Goal: Transaction & Acquisition: Purchase product/service

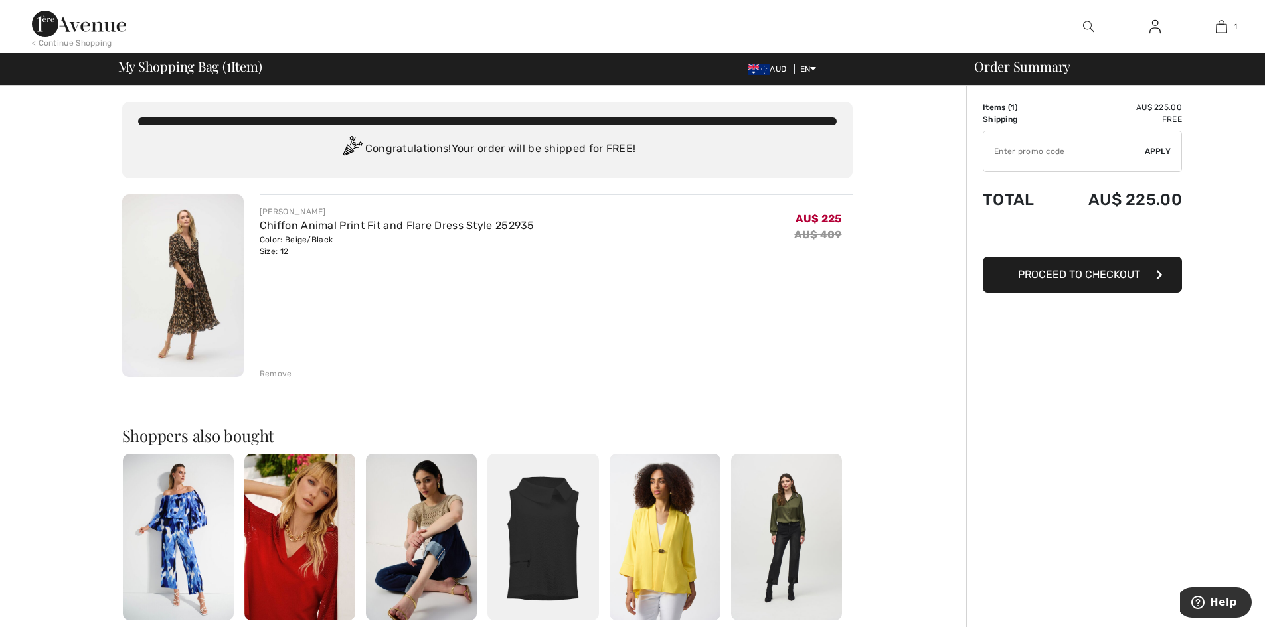
click at [1085, 277] on span "Proceed to Checkout" at bounding box center [1079, 274] width 122 height 13
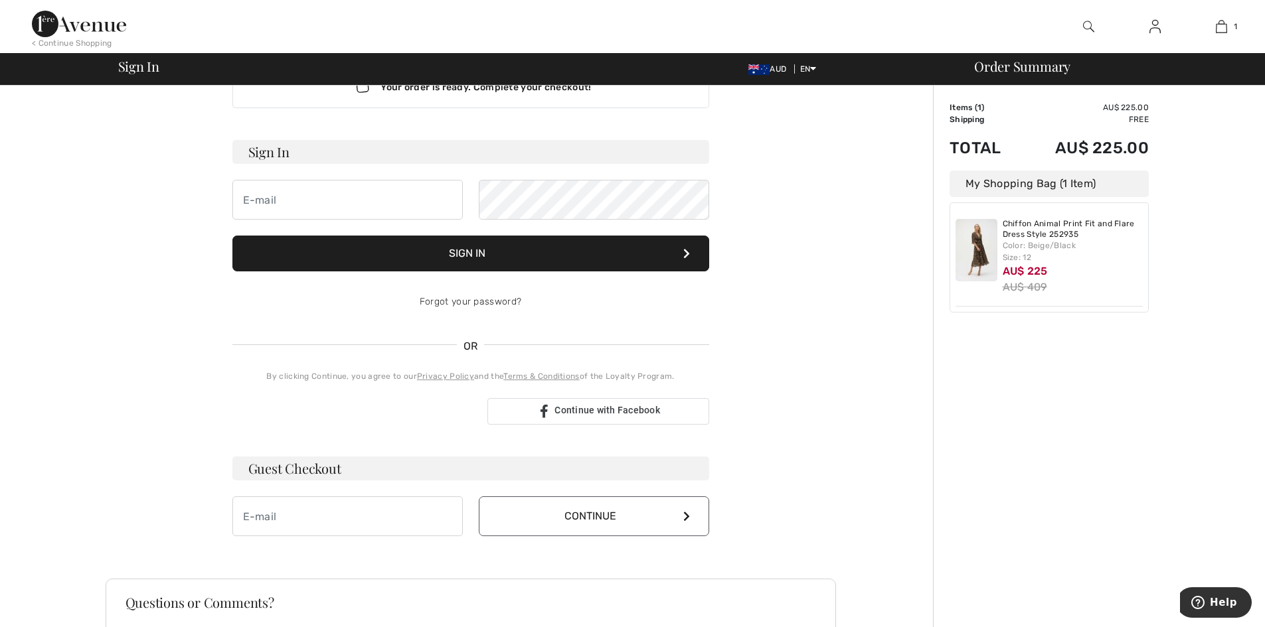
scroll to position [133, 0]
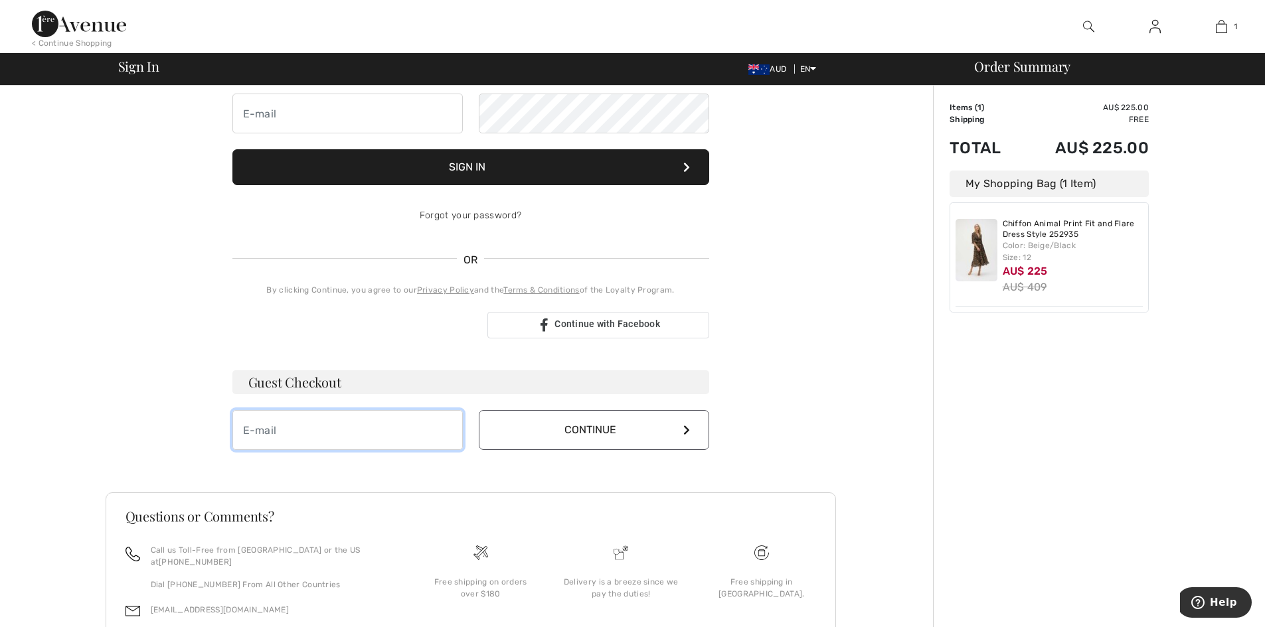
click at [261, 442] on input "email" at bounding box center [347, 430] width 230 height 40
type input "[EMAIL_ADDRESS][DOMAIN_NAME]"
click at [629, 424] on button "Continue" at bounding box center [594, 430] width 230 height 40
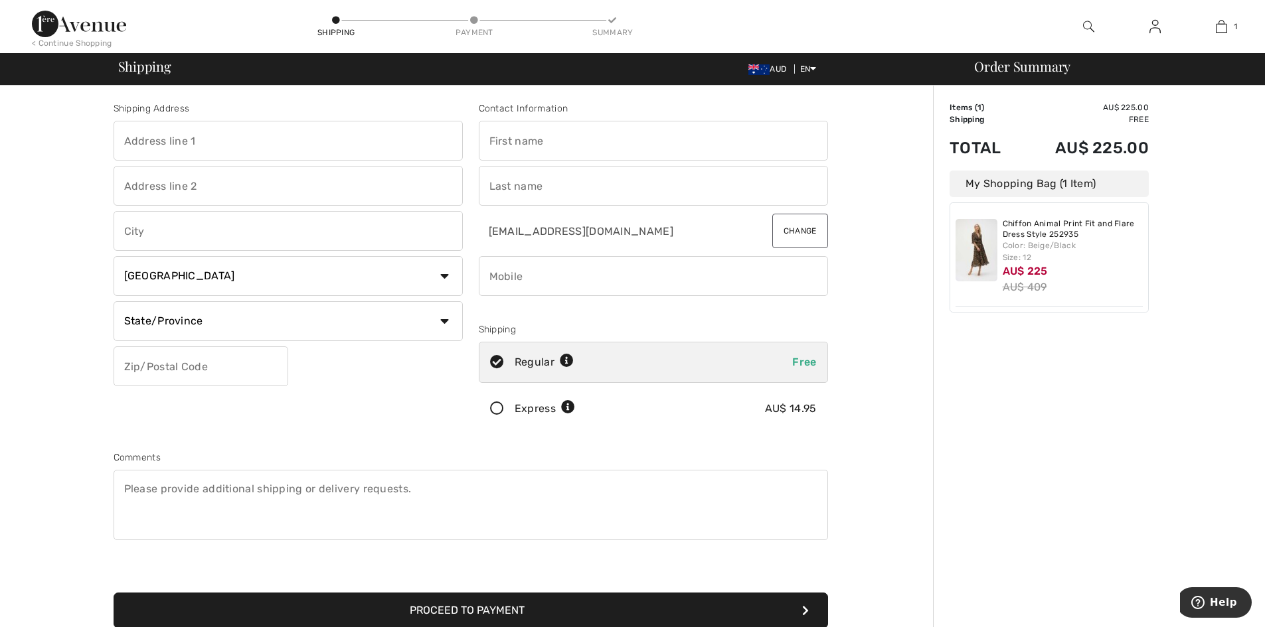
click at [143, 123] on input "text" at bounding box center [288, 141] width 349 height 40
type input "Culwulla Chambers"
click at [143, 193] on input "text" at bounding box center [288, 186] width 349 height 40
type input "Level 11, 67 Castlereagh Street"
type input "SYDNEY"
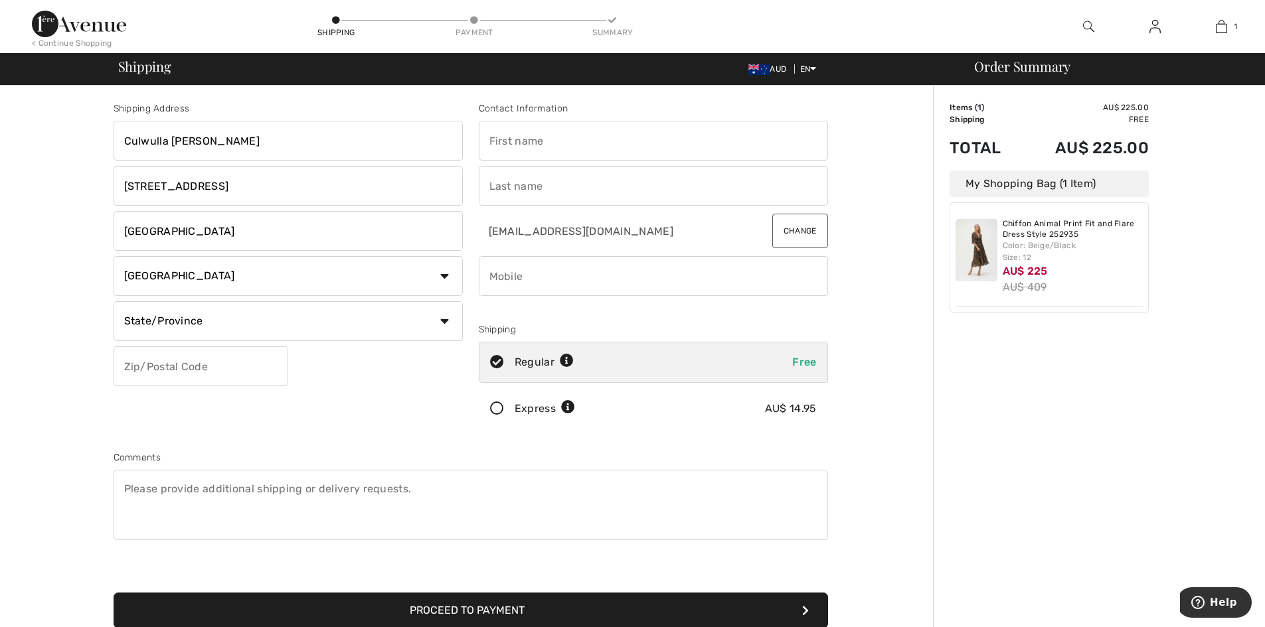
click at [169, 276] on select "Country Canada United States Afghanistan Aland Islands Albania Algeria American…" at bounding box center [288, 276] width 349 height 40
select select "AU"
click at [114, 256] on select "Country Canada United States Afghanistan Aland Islands Albania Algeria American…" at bounding box center [288, 276] width 349 height 40
click at [164, 321] on input "text" at bounding box center [288, 321] width 349 height 40
type input "NSW"
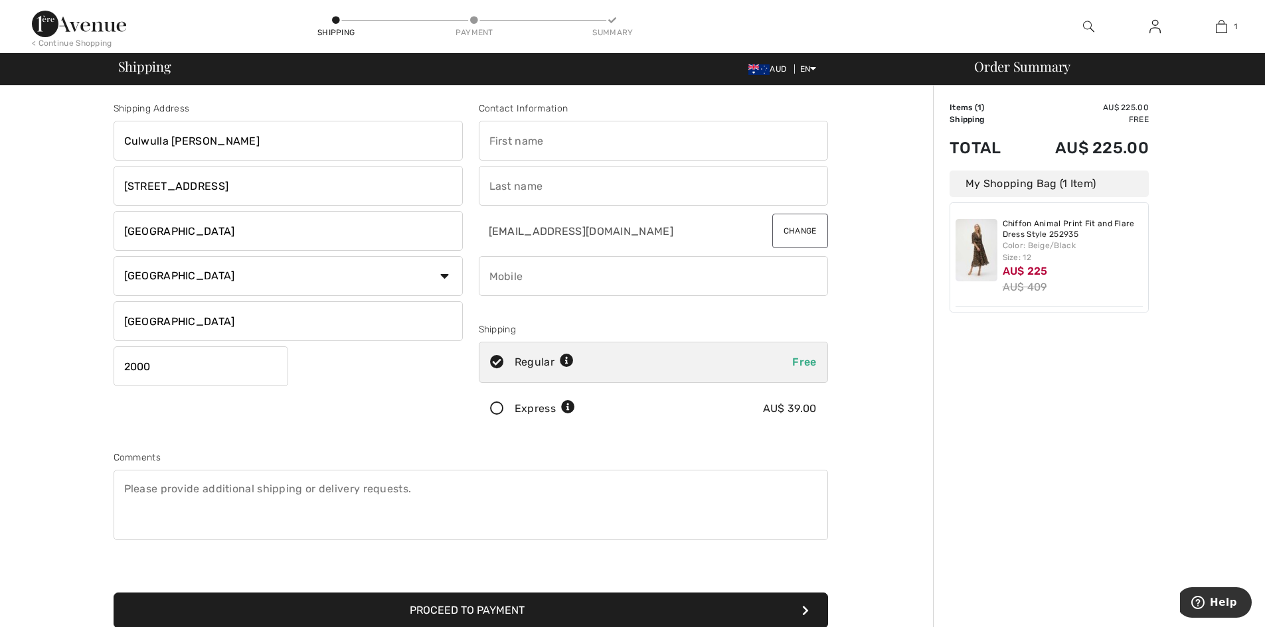
type input "2000"
click at [528, 153] on input "text" at bounding box center [653, 141] width 349 height 40
type input "Judith"
click at [543, 193] on input "text" at bounding box center [653, 186] width 349 height 40
type input "Ireland"
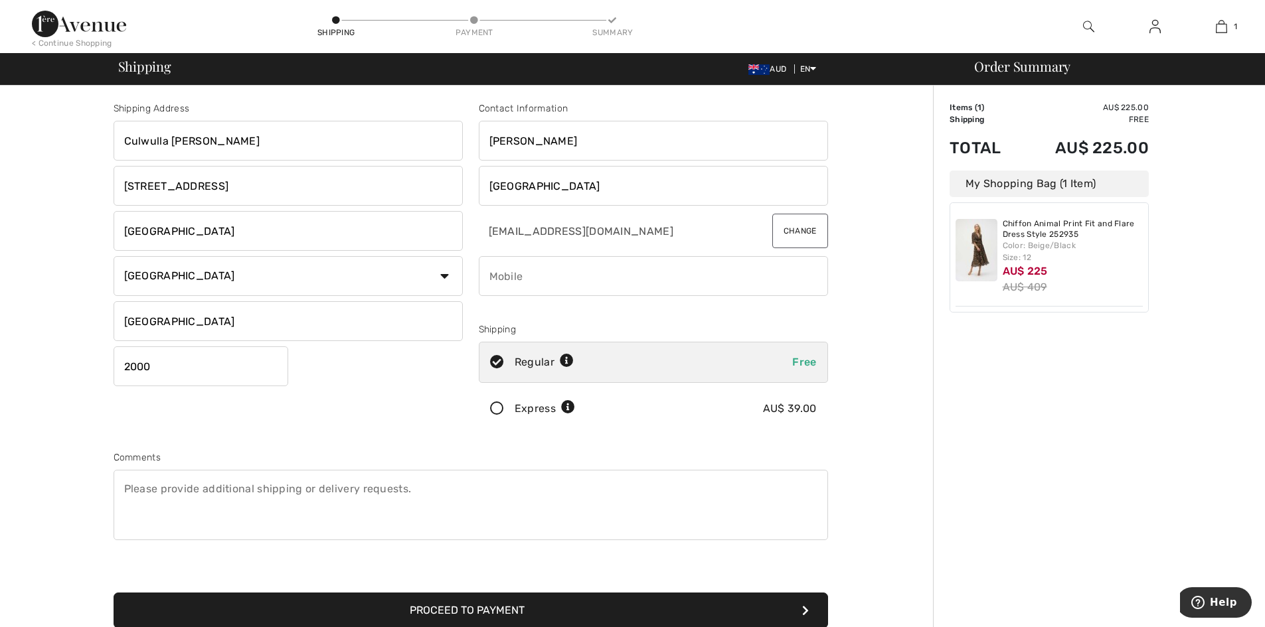
click at [530, 280] on input "phone" at bounding box center [653, 276] width 349 height 40
type input "61417488904"
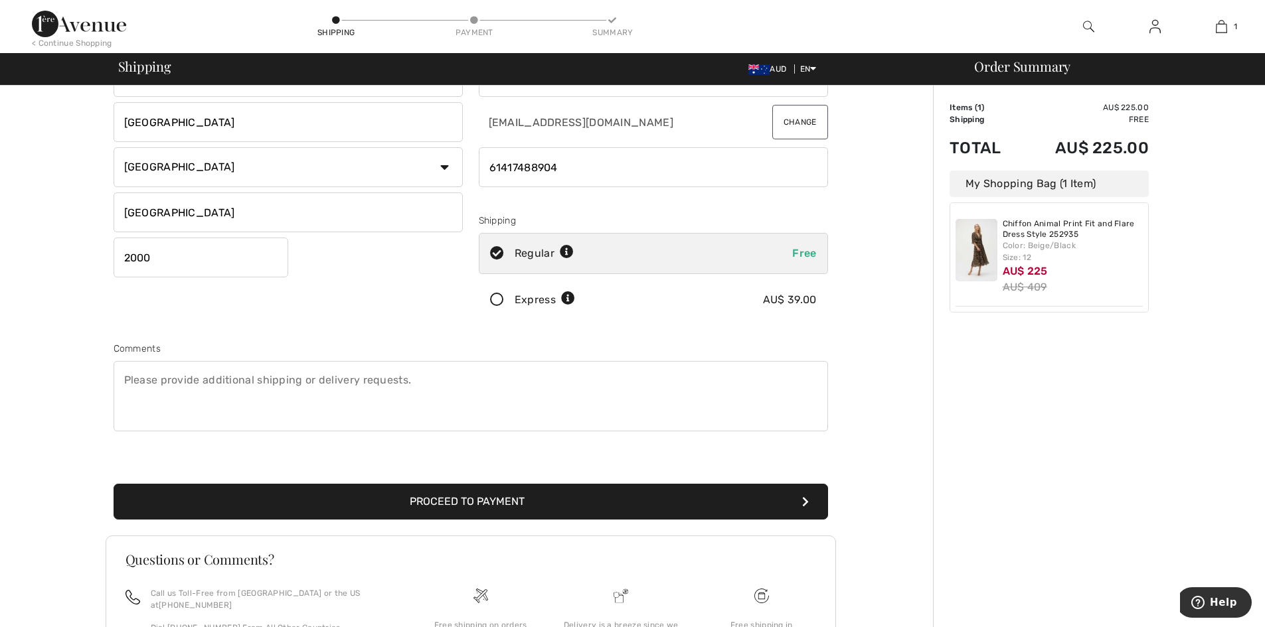
scroll to position [133, 0]
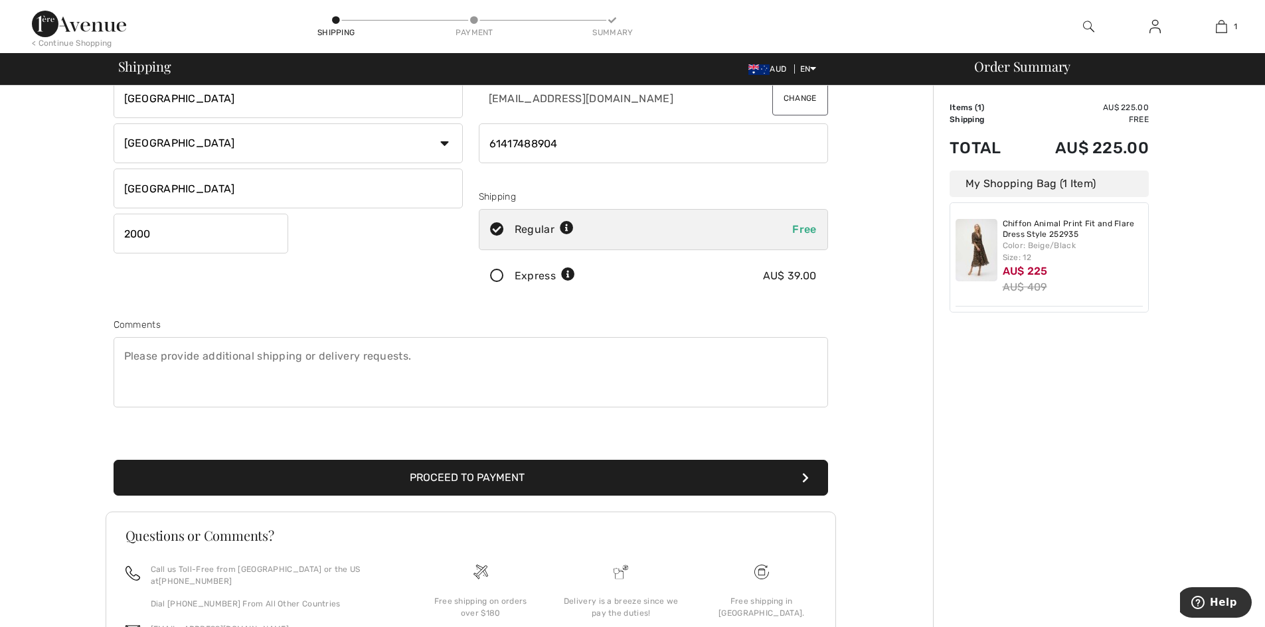
click at [474, 481] on button "Proceed to Payment" at bounding box center [471, 478] width 714 height 36
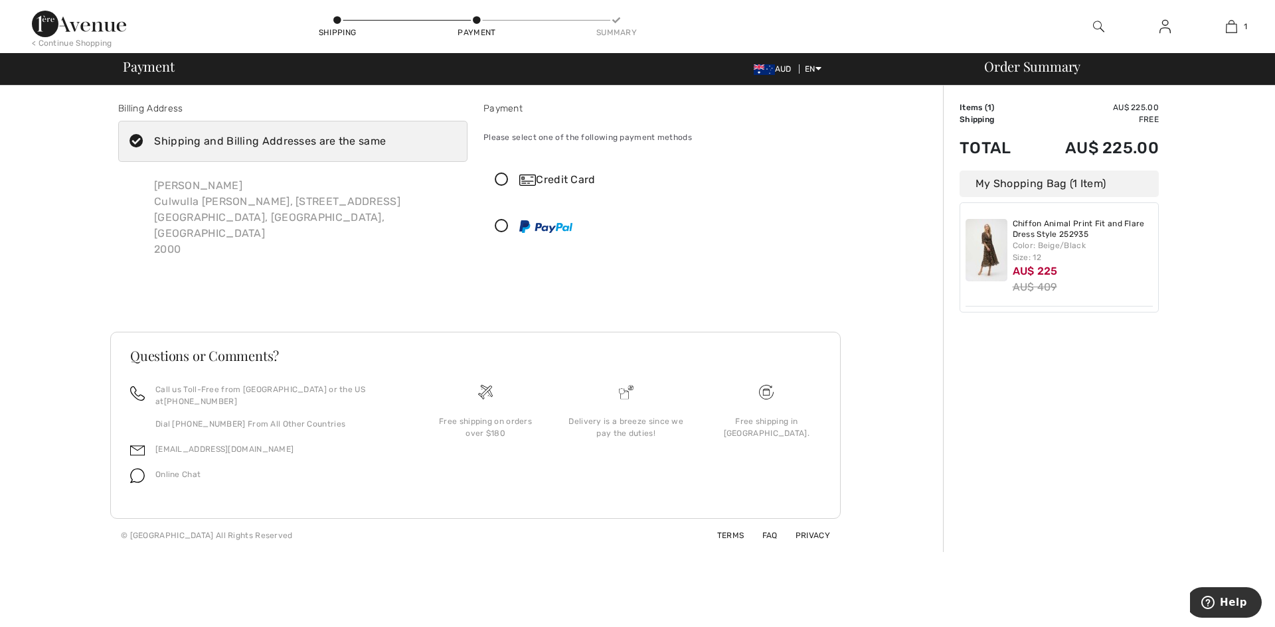
click at [502, 179] on icon at bounding box center [501, 180] width 35 height 14
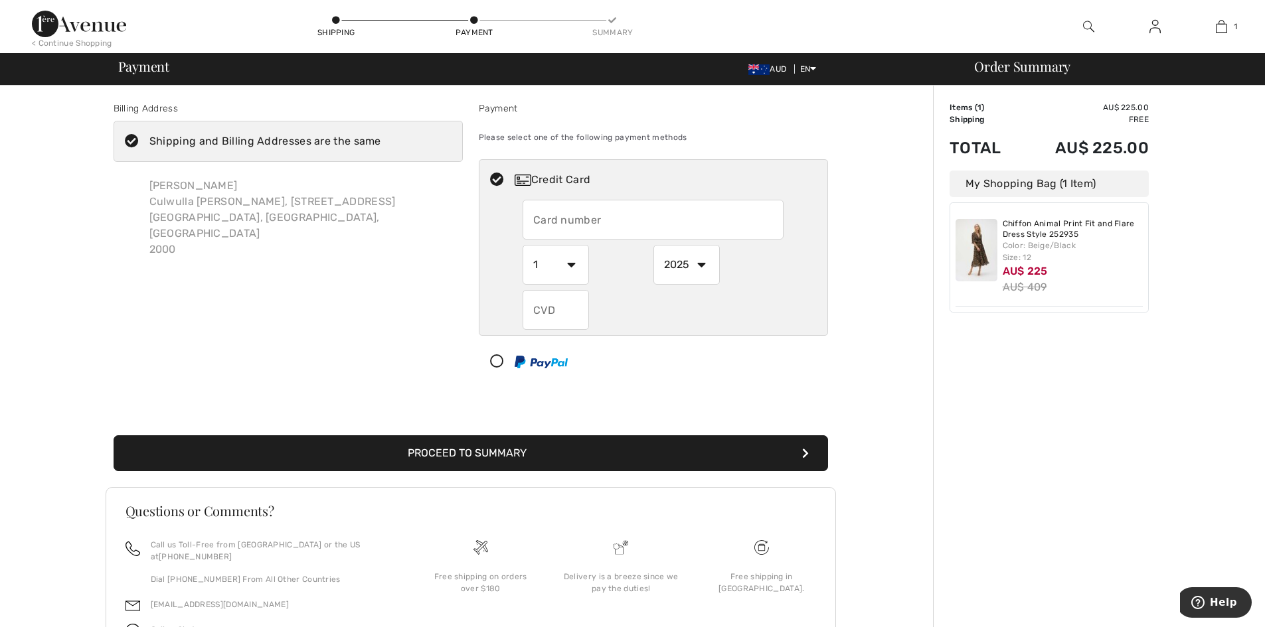
click at [569, 220] on input "text" at bounding box center [653, 220] width 261 height 40
type input "376086163656007"
click at [567, 266] on select "1 2 3 4 5 6 7 8 9 10 11 12" at bounding box center [556, 265] width 66 height 40
click at [523, 245] on select "1 2 3 4 5 6 7 8 9 10 11 12" at bounding box center [556, 265] width 66 height 40
click at [577, 263] on select "1 2 3 4 5 6 7 8 9 10 11 12" at bounding box center [556, 265] width 66 height 40
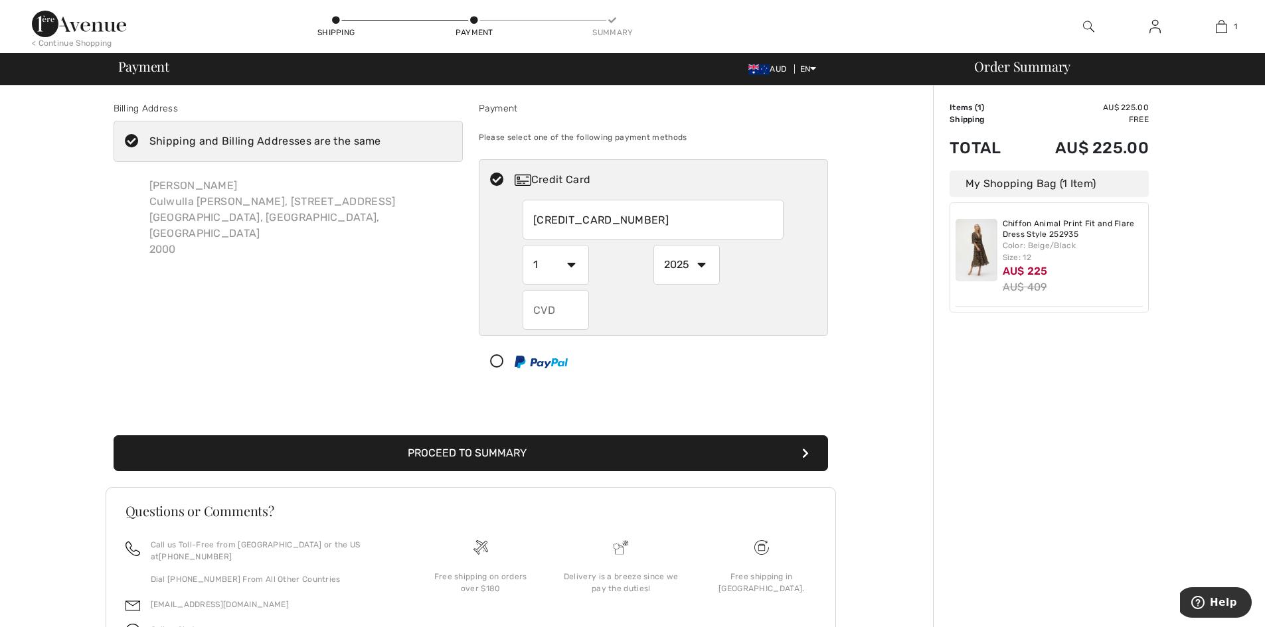
select select "2"
click at [523, 245] on select "1 2 3 4 5 6 7 8 9 10 11 12" at bounding box center [556, 265] width 66 height 40
click at [708, 268] on select "2025 2026 2027 2028 2029 2030 2031 2032 2033 2034 2035" at bounding box center [686, 265] width 66 height 40
select select "2026"
click at [653, 245] on select "2025 2026 2027 2028 2029 2030 2031 2032 2033 2034 2035" at bounding box center [686, 265] width 66 height 40
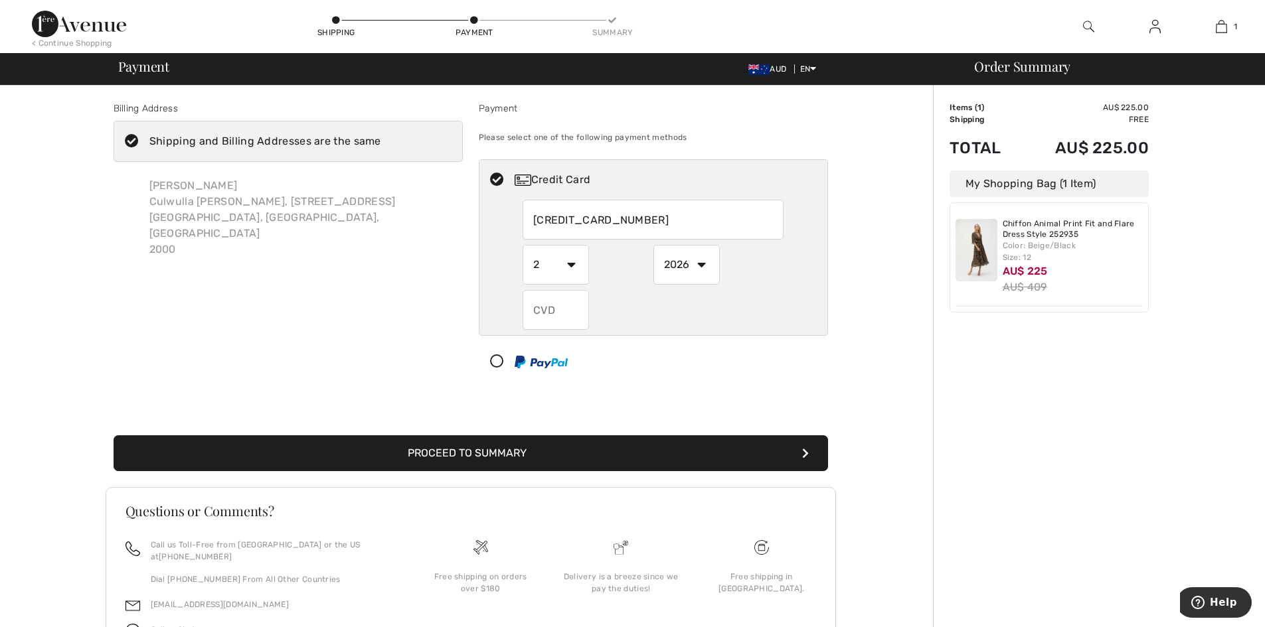
click at [561, 316] on input "text" at bounding box center [556, 310] width 66 height 40
type input "7054"
click at [510, 446] on button "Proceed to Summary" at bounding box center [471, 454] width 714 height 36
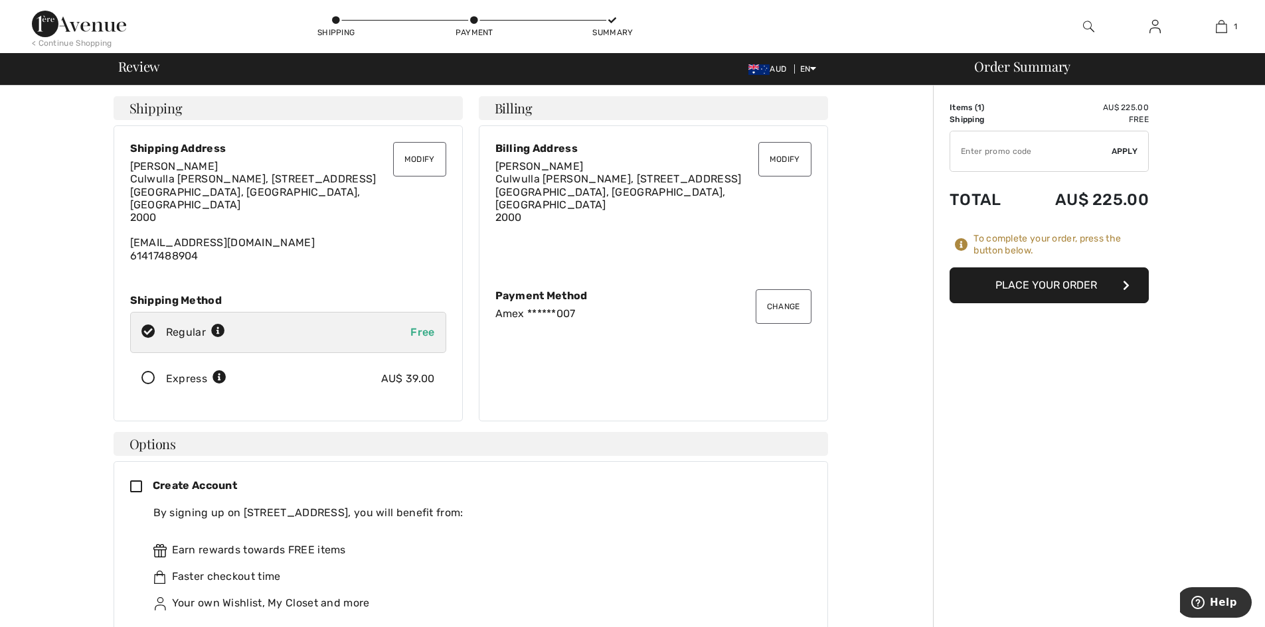
click at [1034, 281] on button "Place Your Order" at bounding box center [1048, 286] width 199 height 36
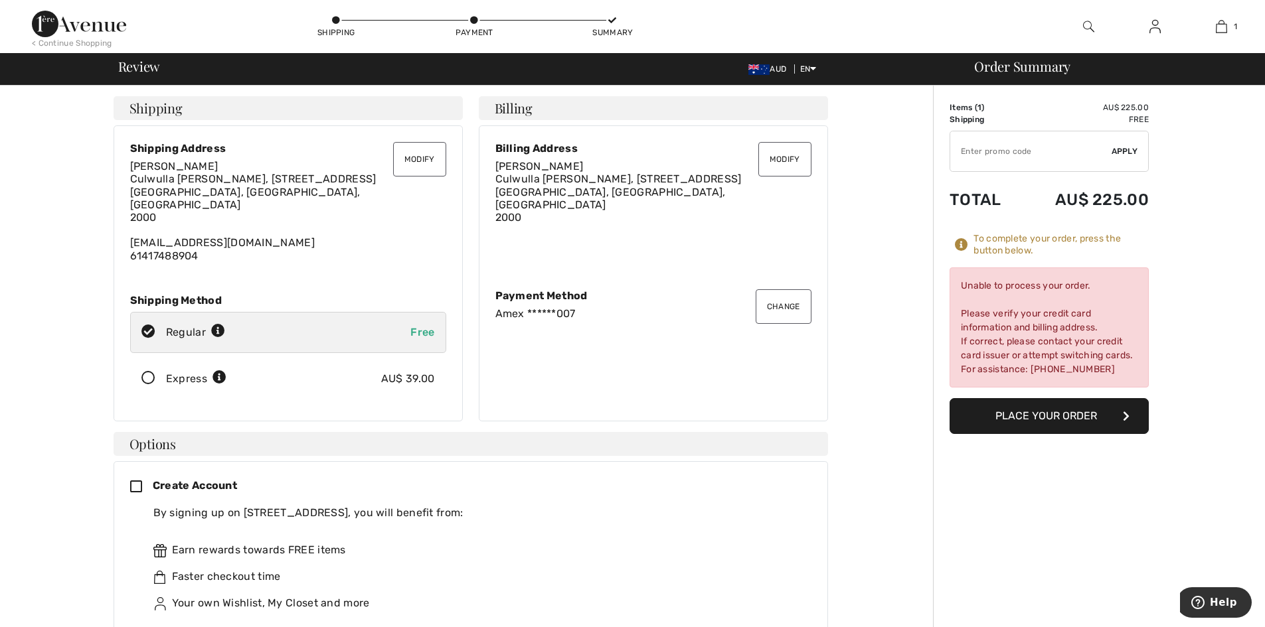
click at [785, 311] on button "Change" at bounding box center [784, 306] width 56 height 35
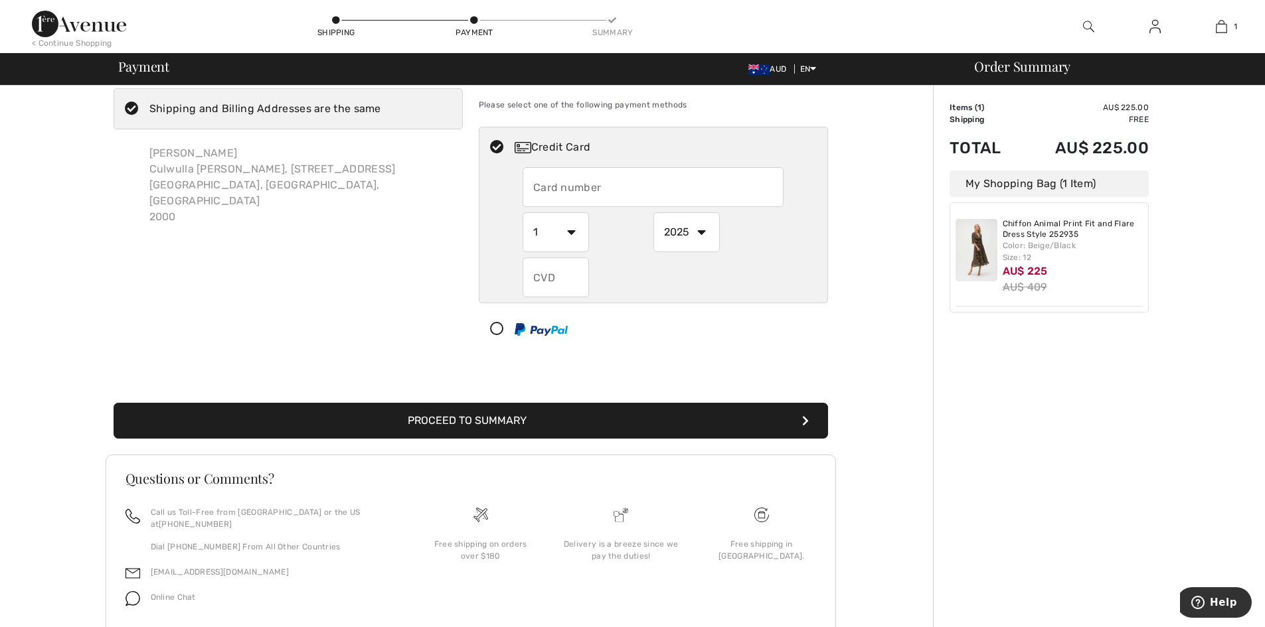
click at [602, 200] on input "text" at bounding box center [653, 187] width 261 height 40
radio input "true"
type input "4601841000745374"
click at [576, 232] on select "1 2 3 4 5 6 7 8 9 10 11 12" at bounding box center [556, 232] width 66 height 40
radio input "true"
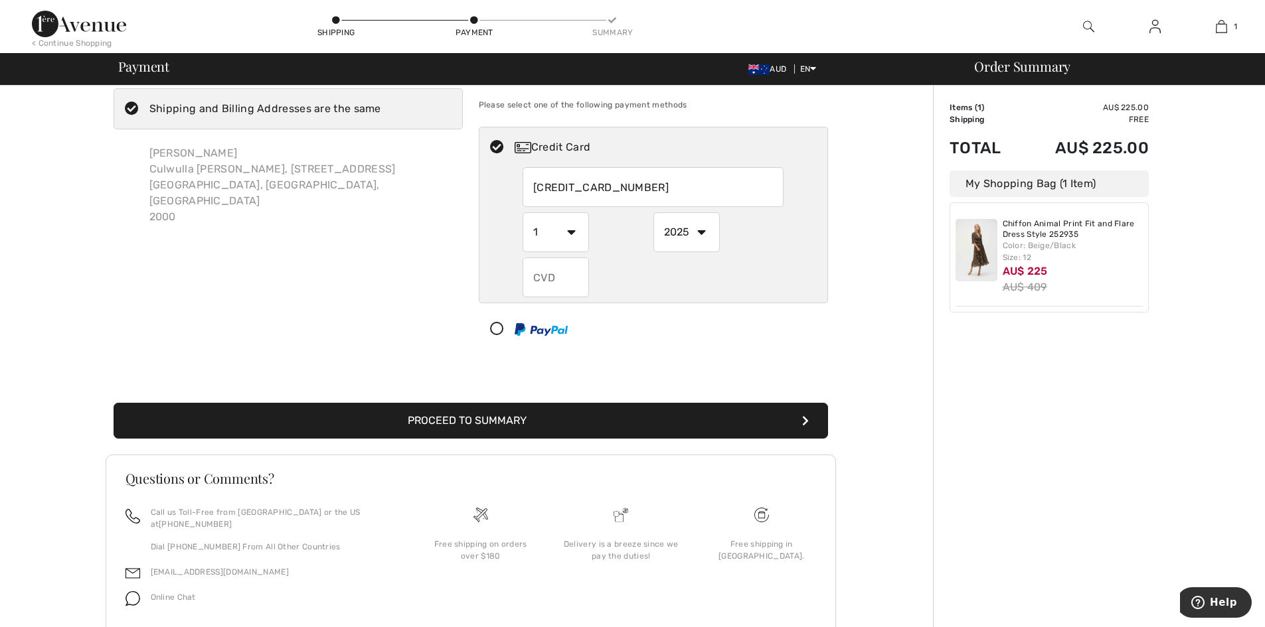
select select "8"
click at [523, 212] on select "1 2 3 4 5 6 7 8 9 10 11 12" at bounding box center [556, 232] width 66 height 40
click at [701, 230] on select "2025 2026 2027 2028 2029 2030 2031 2032 2033 2034 2035" at bounding box center [686, 232] width 66 height 40
radio input "true"
select select "2028"
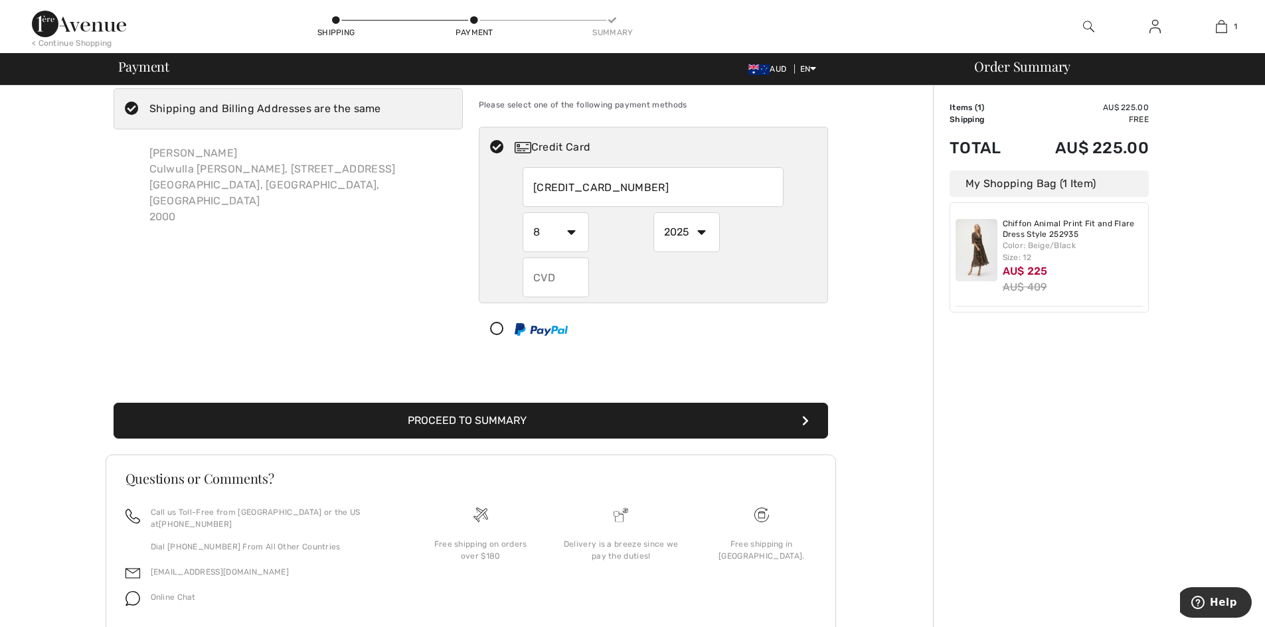
click at [653, 212] on select "2025 2026 2027 2028 2029 2030 2031 2032 2033 2034 2035" at bounding box center [686, 232] width 66 height 40
click at [701, 230] on select "2025 2026 2027 2028 2029 2030 2031 2032 2033 2034 2035" at bounding box center [686, 232] width 66 height 40
radio input "true"
select select "2029"
click at [653, 212] on select "2025 2026 2027 2028 2029 2030 2031 2032 2033 2034 2035" at bounding box center [686, 232] width 66 height 40
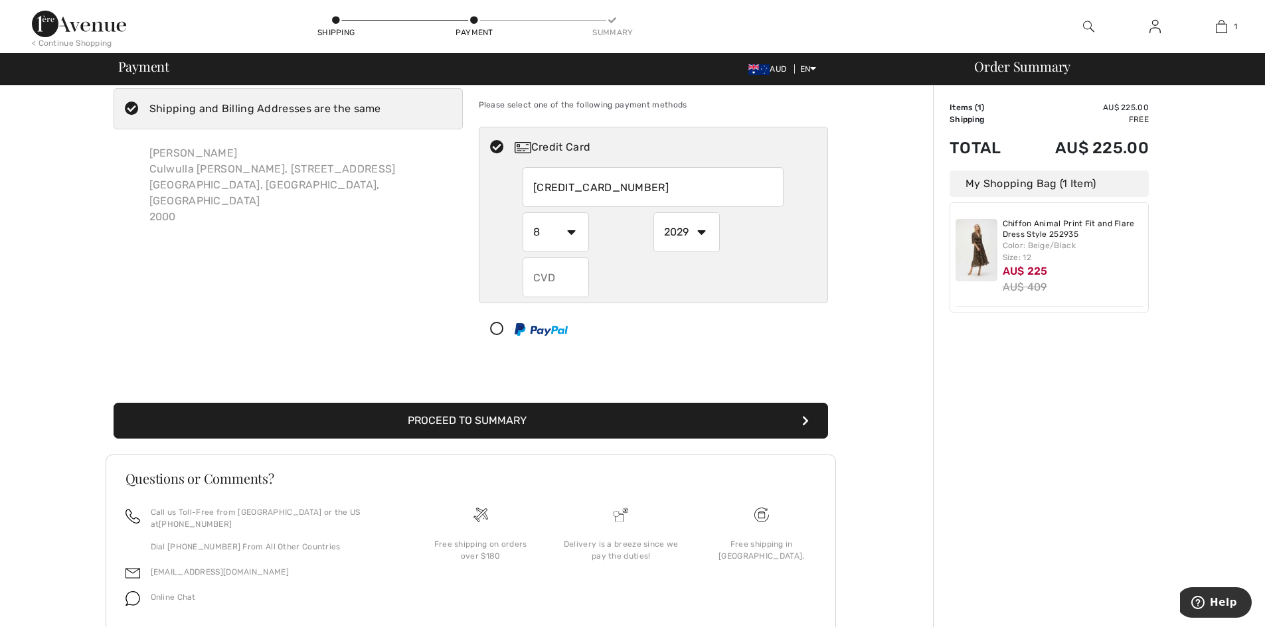
click at [565, 277] on input "text" at bounding box center [556, 278] width 66 height 40
radio input "true"
type input "802"
click at [463, 424] on button "Proceed to Summary" at bounding box center [471, 421] width 714 height 36
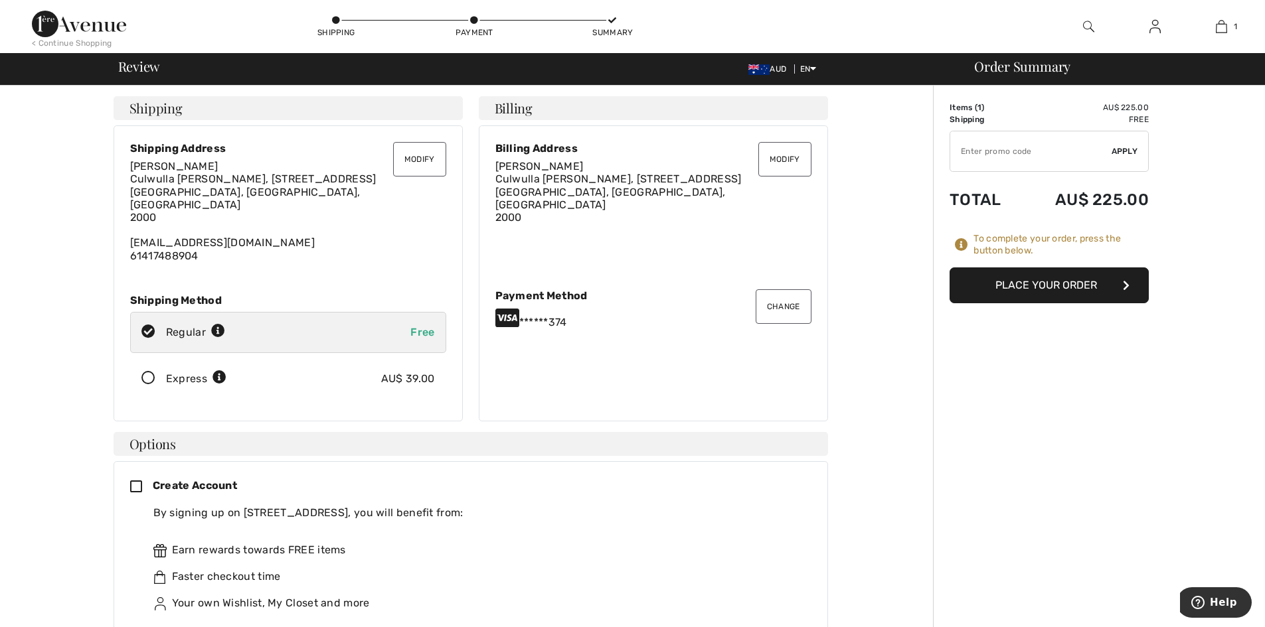
click at [1062, 276] on button "Place Your Order" at bounding box center [1048, 286] width 199 height 36
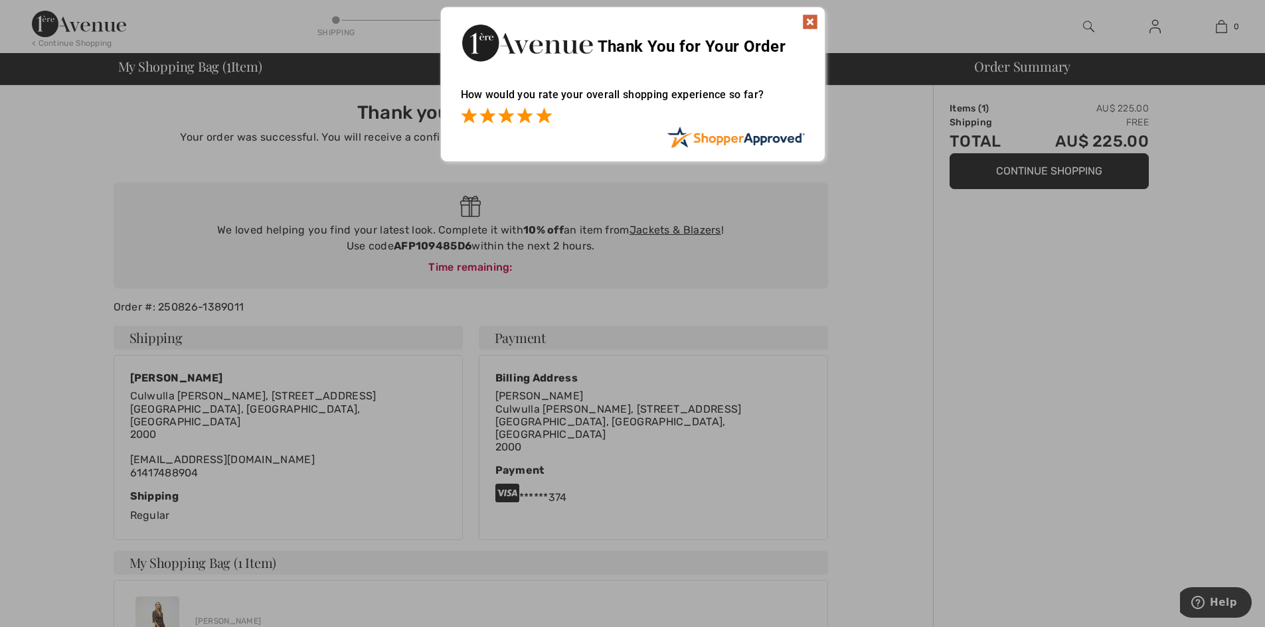
click at [545, 112] on span at bounding box center [544, 116] width 16 height 16
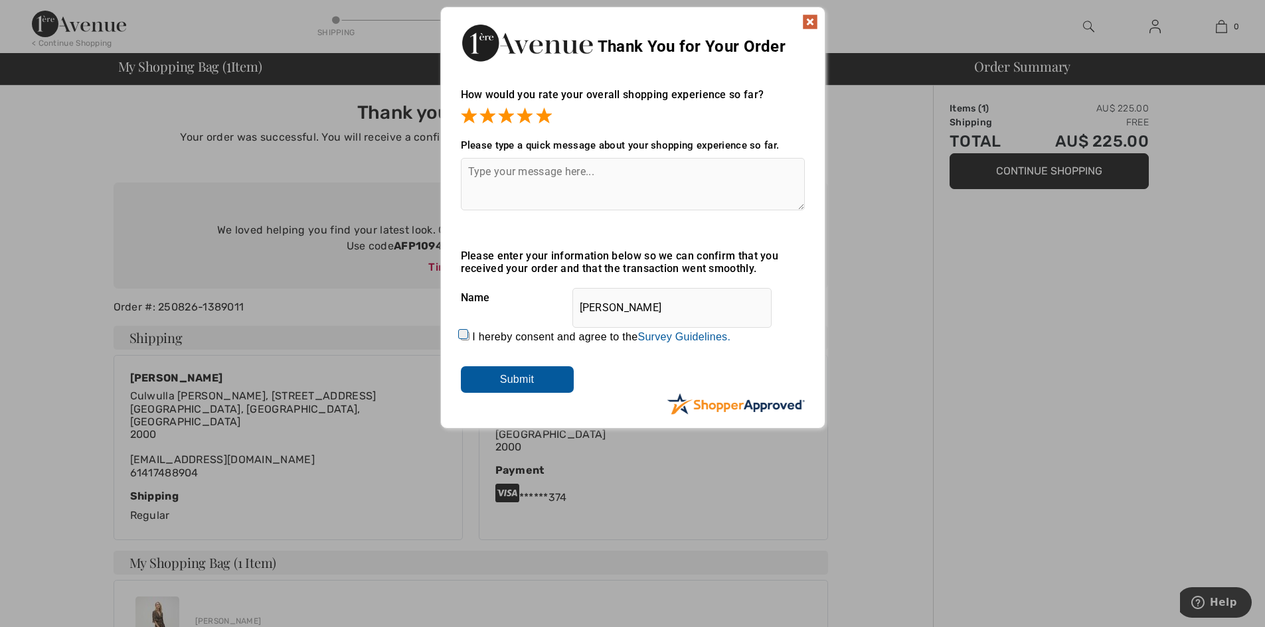
click at [465, 337] on input "I hereby consent and agree to the By submitting a review, you grant permission …" at bounding box center [465, 336] width 9 height 9
checkbox input "true"
click at [542, 378] on input "Submit" at bounding box center [517, 379] width 113 height 27
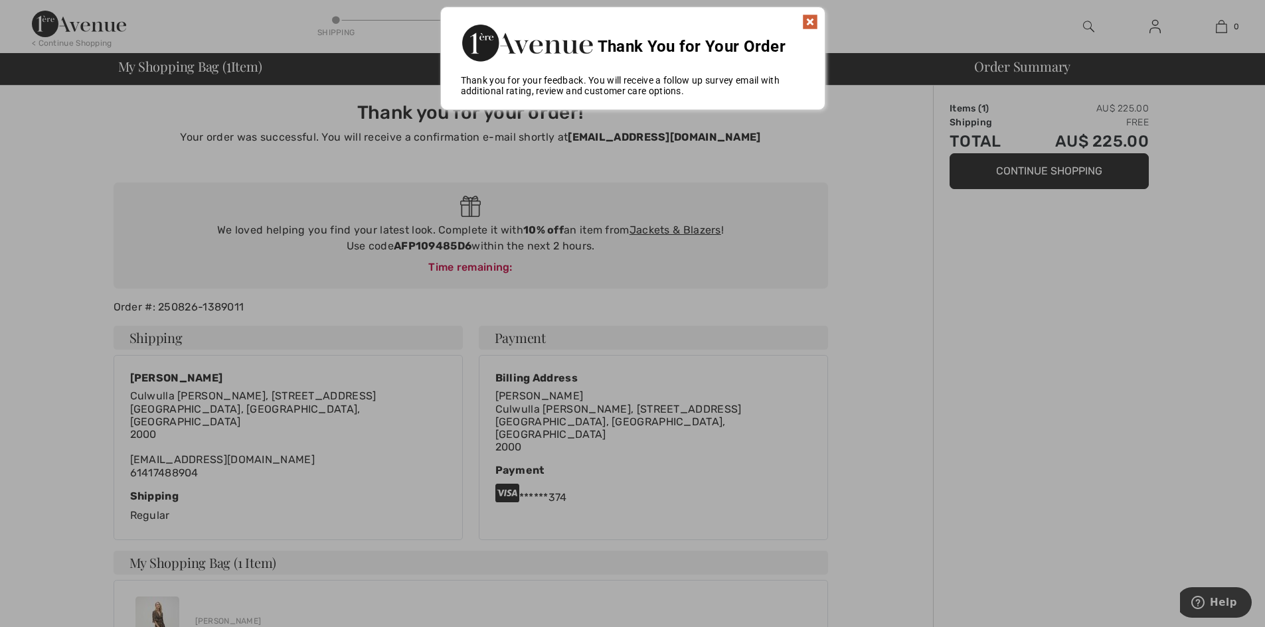
click at [813, 23] on img at bounding box center [810, 22] width 16 height 16
